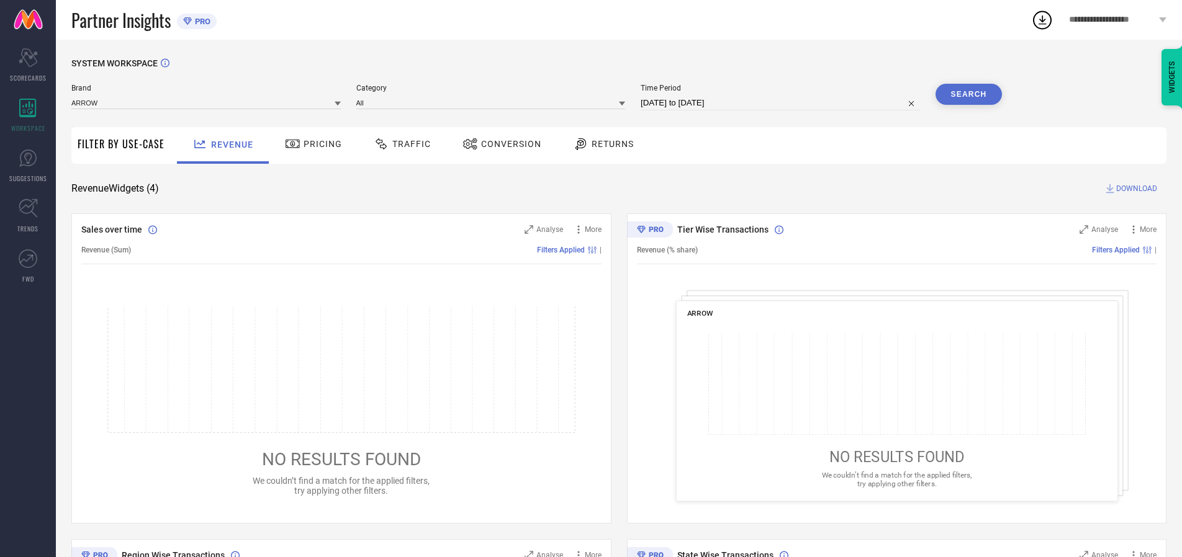
click at [399, 144] on span "Traffic" at bounding box center [411, 144] width 38 height 10
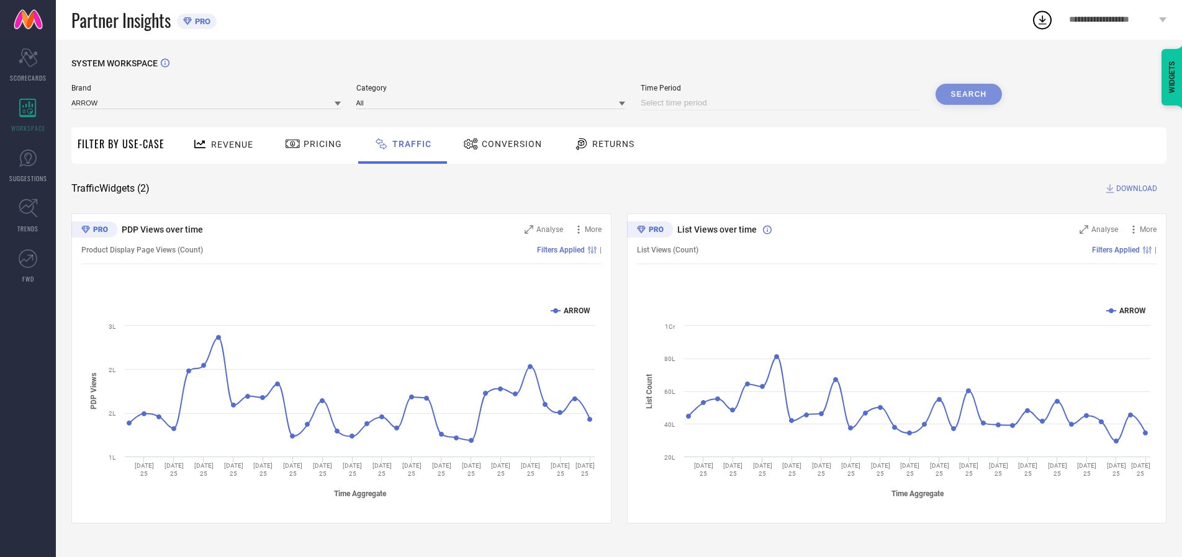
click at [782, 103] on input at bounding box center [779, 103] width 279 height 15
select select "7"
select select "2025"
select select "8"
select select "2025"
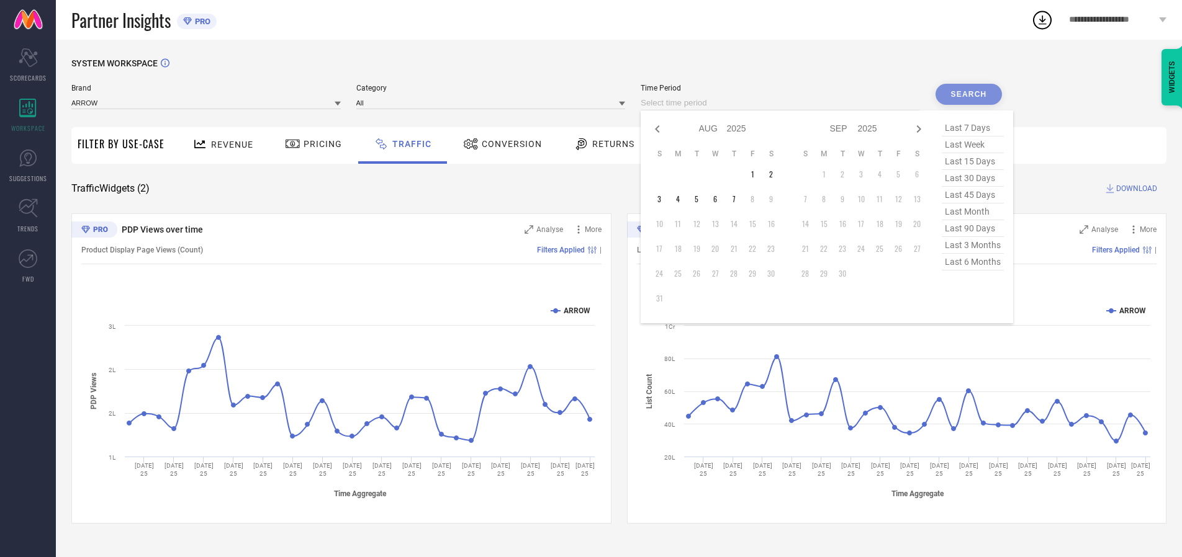
click at [719, 199] on td "6" at bounding box center [715, 199] width 19 height 19
type input "[DATE] to [DATE]"
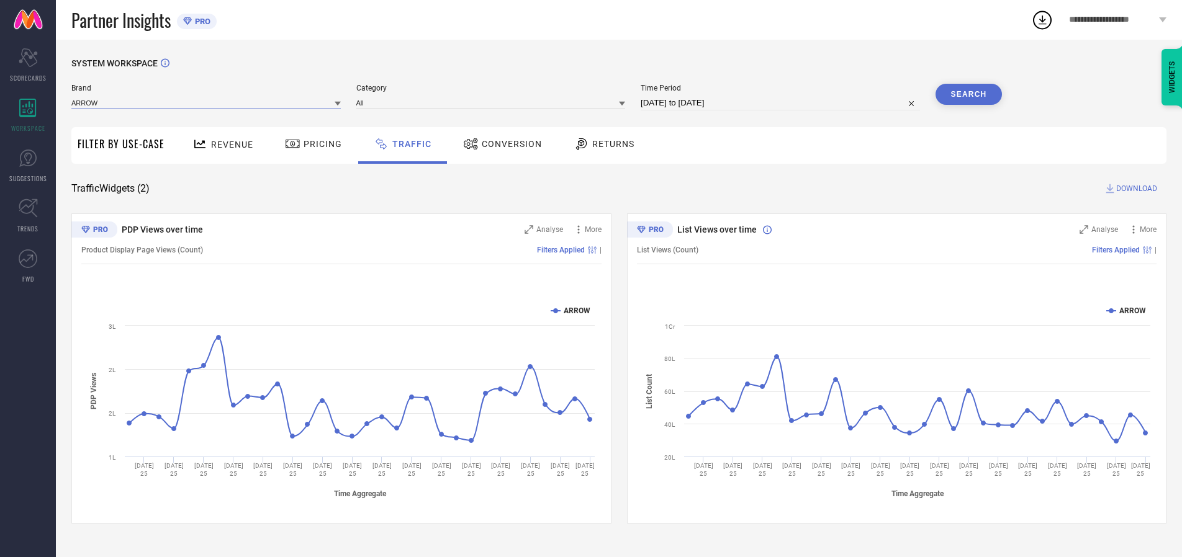
click at [207, 102] on input at bounding box center [205, 102] width 269 height 13
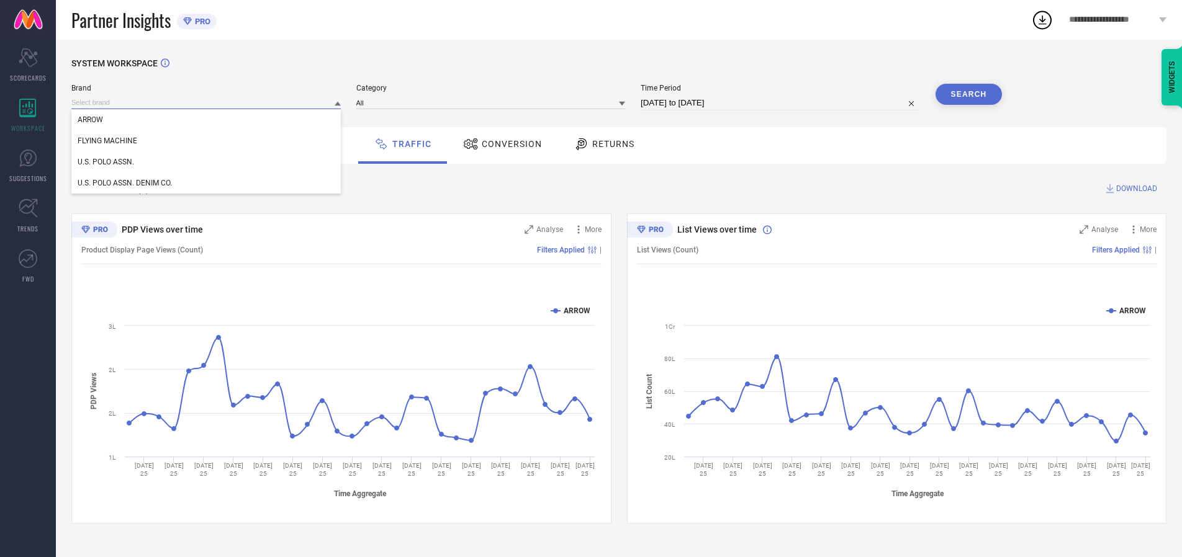
click at [207, 102] on input at bounding box center [205, 102] width 269 height 13
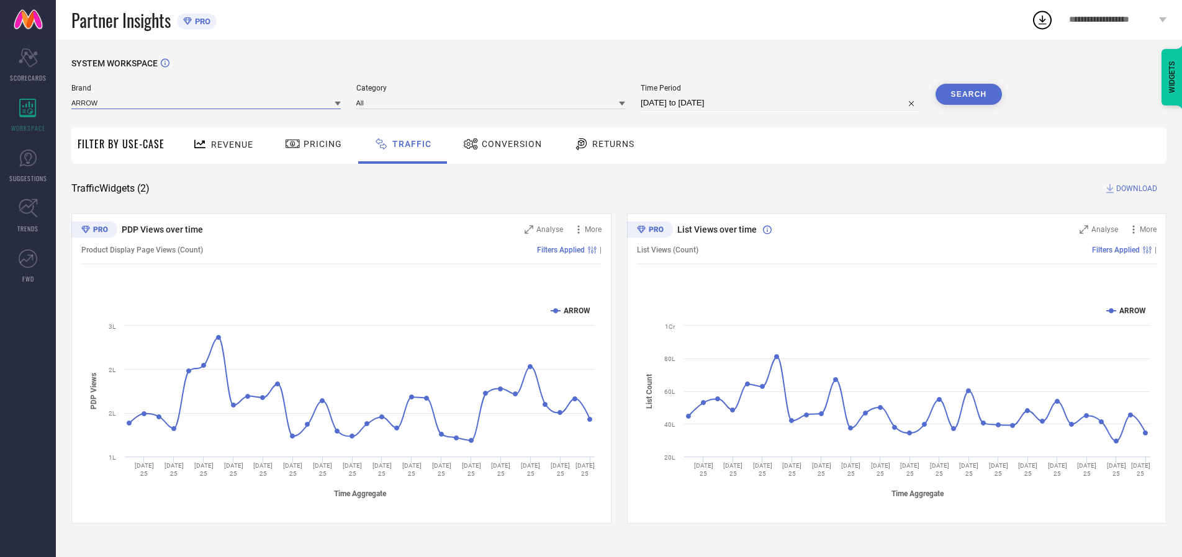
click at [207, 102] on input at bounding box center [205, 102] width 269 height 13
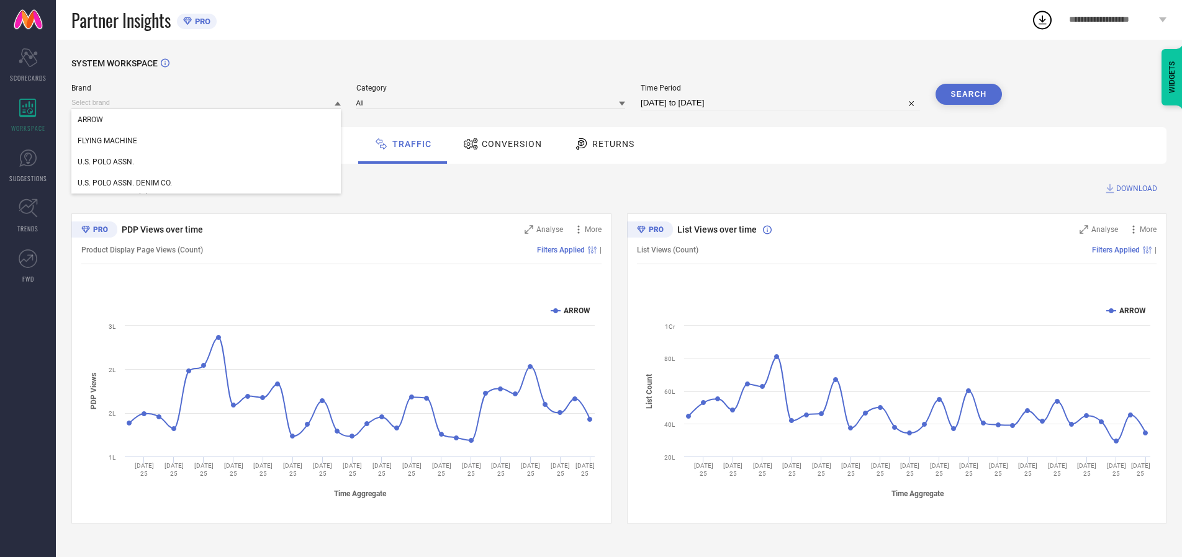
click at [207, 162] on div "U.S. POLO ASSN." at bounding box center [205, 161] width 269 height 21
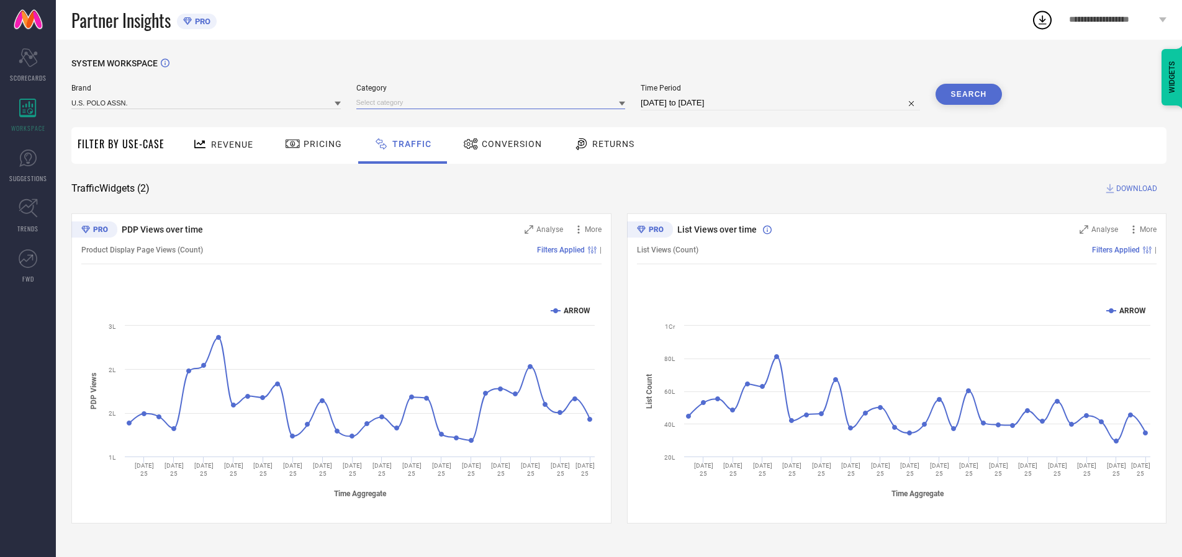
click at [493, 102] on input at bounding box center [490, 102] width 269 height 13
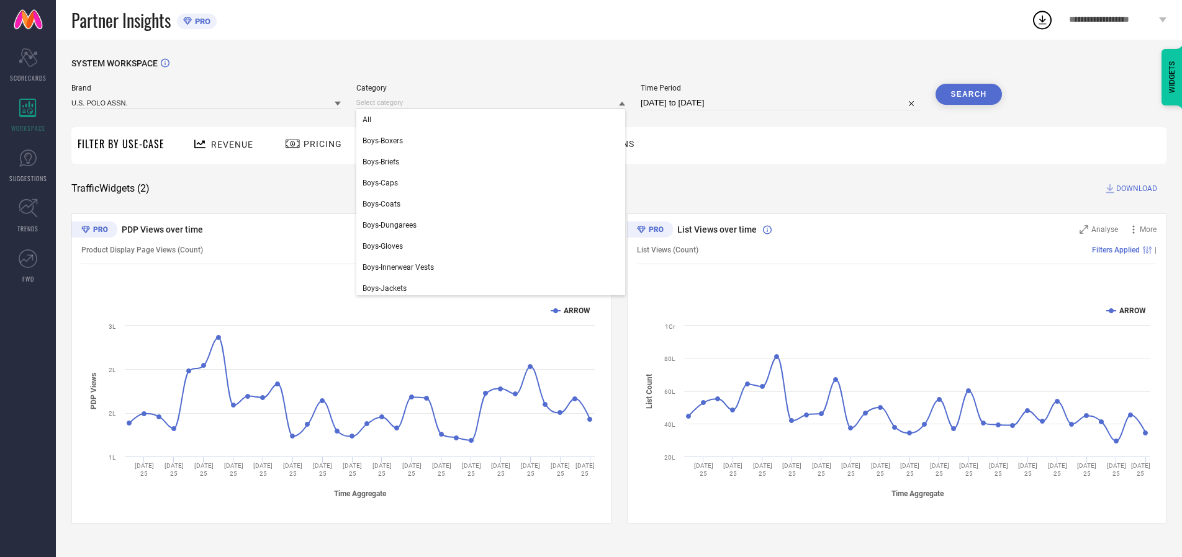
click at [493, 120] on div "All" at bounding box center [490, 119] width 269 height 21
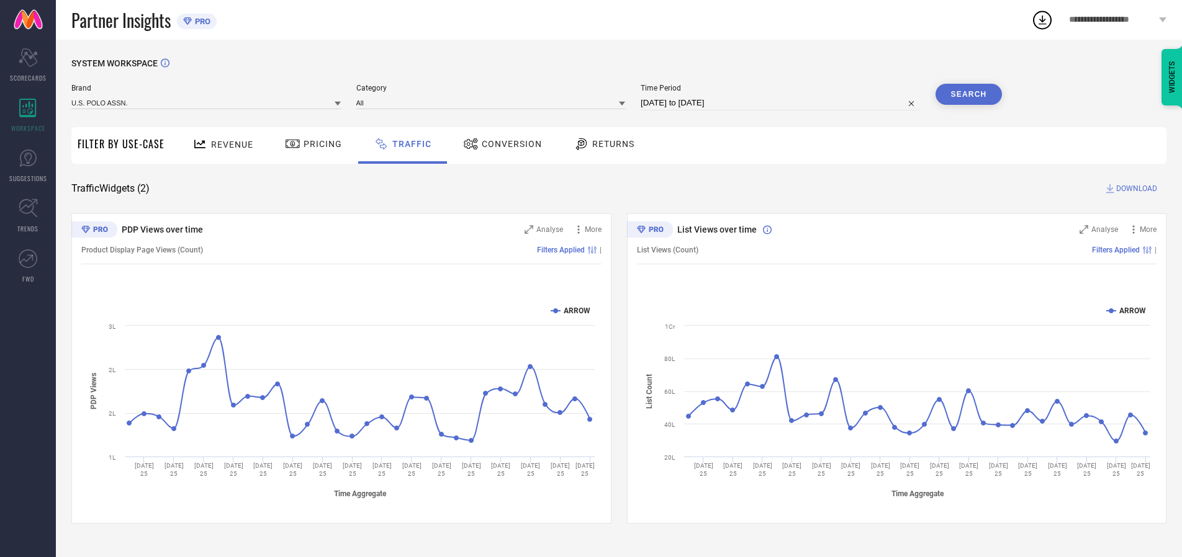
click at [968, 94] on button "Search" at bounding box center [968, 94] width 67 height 21
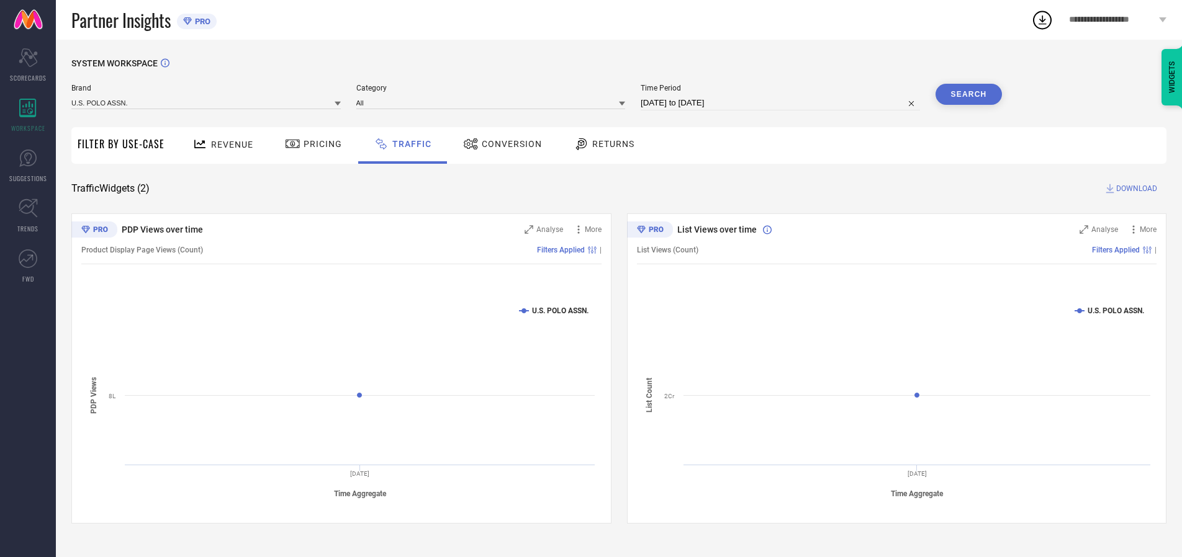
click at [1134, 189] on span "DOWNLOAD" at bounding box center [1136, 188] width 41 height 12
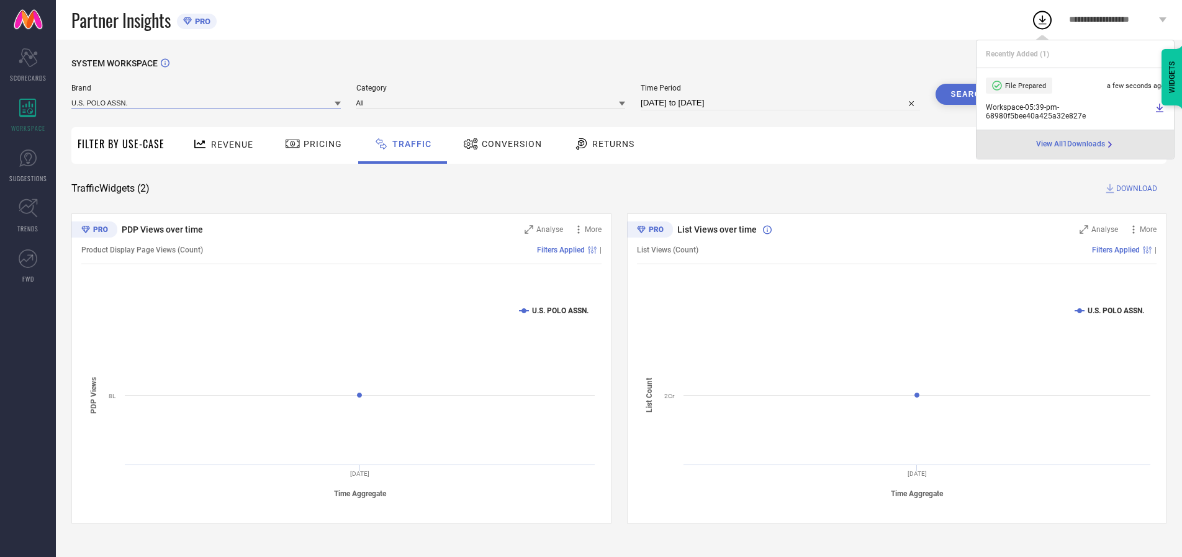
click at [207, 102] on input at bounding box center [205, 102] width 269 height 13
